Goal: Navigation & Orientation: Find specific page/section

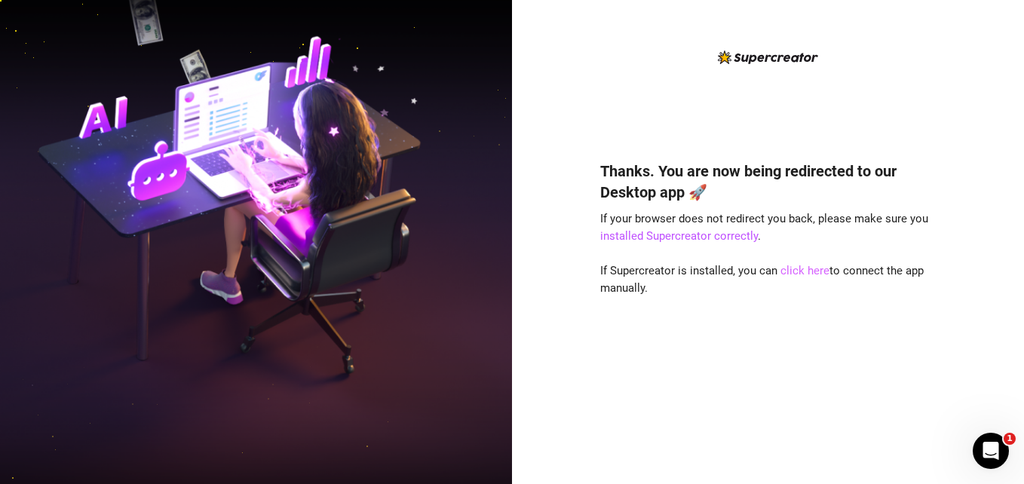
click at [801, 267] on link "click here" at bounding box center [804, 271] width 49 height 14
